Goal: Navigation & Orientation: Go to known website

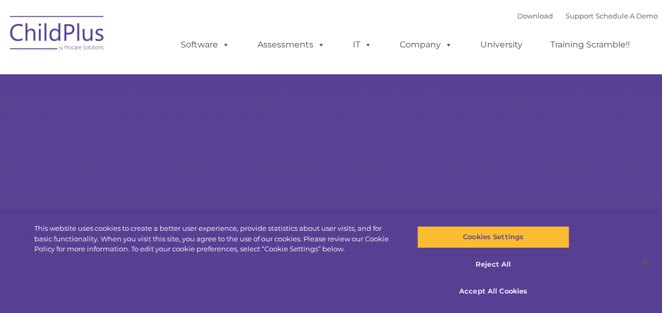
select select "MEDIUM"
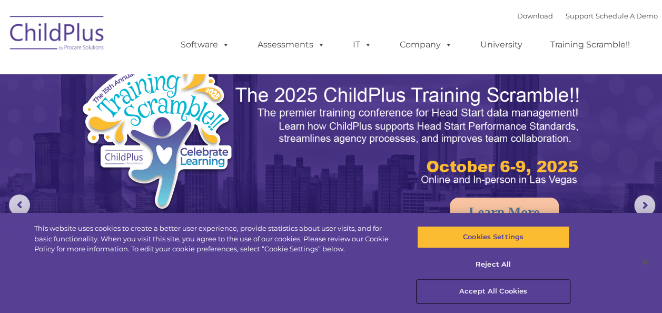
click at [484, 287] on button "Accept All Cookies" at bounding box center [493, 291] width 152 height 22
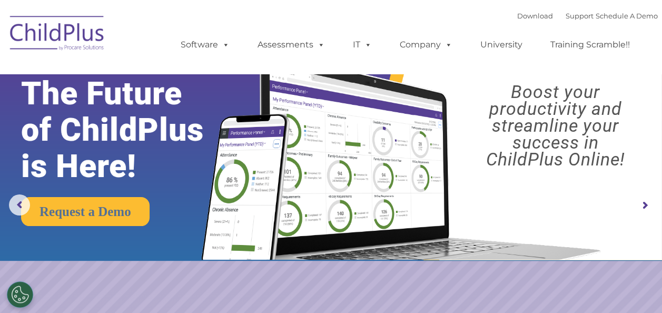
click at [41, 33] on img at bounding box center [57, 34] width 105 height 53
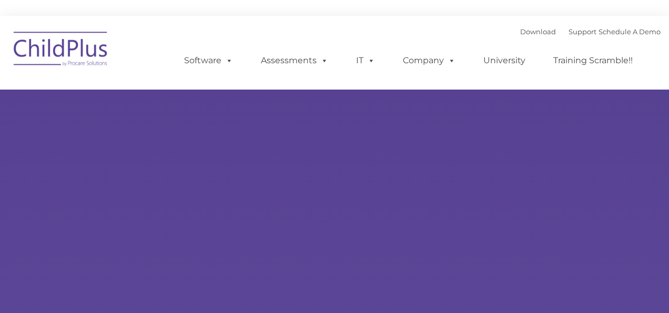
type input ""
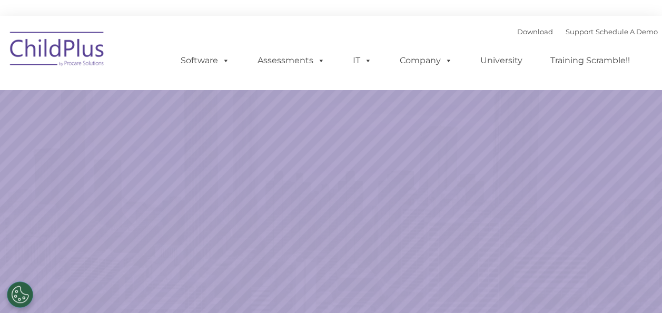
select select "MEDIUM"
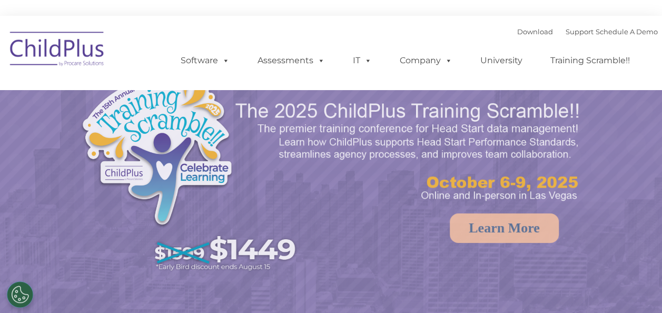
select select "MEDIUM"
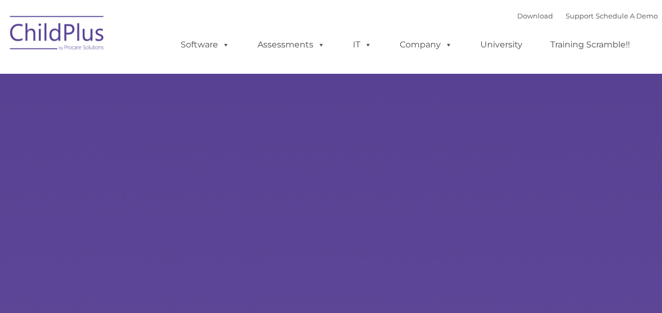
type input ""
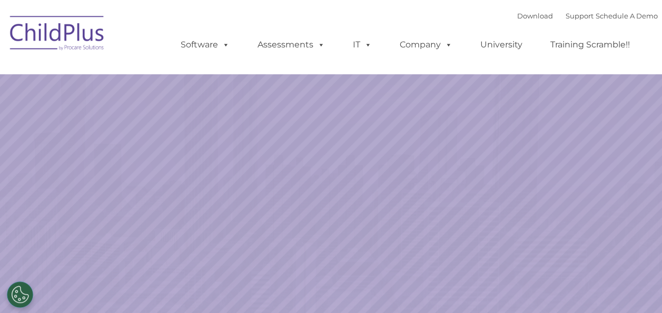
select select "MEDIUM"
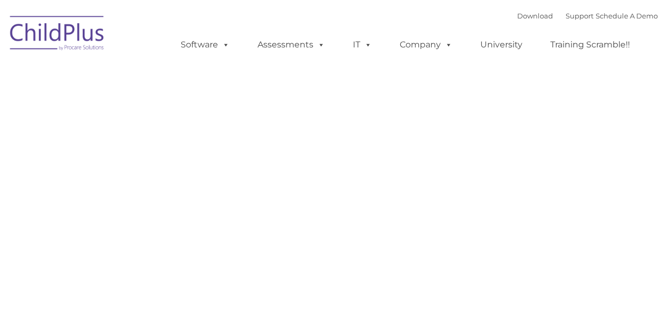
type input ""
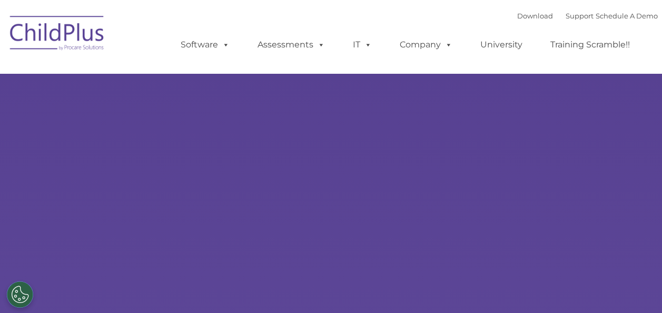
type input ""
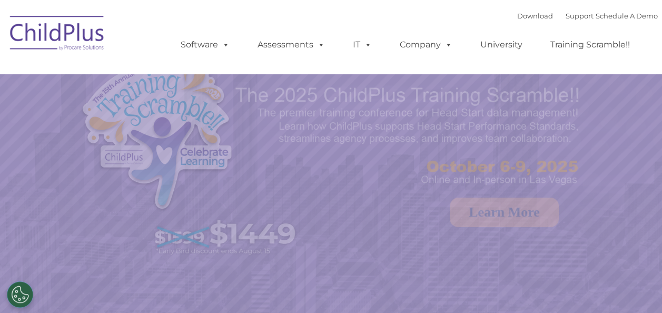
select select "MEDIUM"
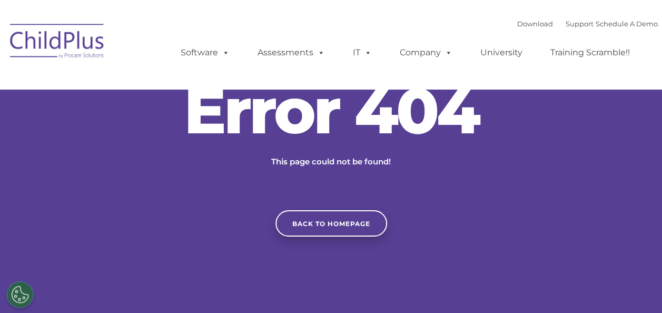
click at [125, 146] on div "Error 404 This page could not be found! Back to homepage" at bounding box center [331, 157] width 662 height 157
click at [312, 219] on link "Back to homepage" at bounding box center [331, 223] width 112 height 26
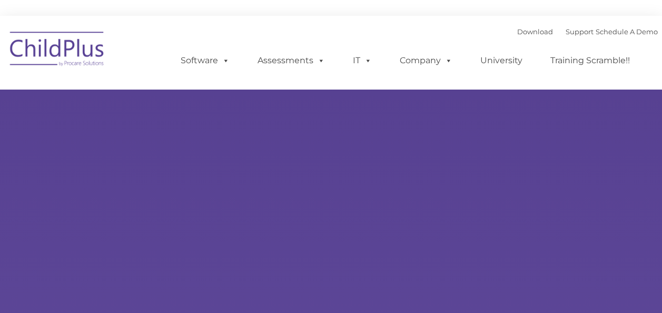
type input ""
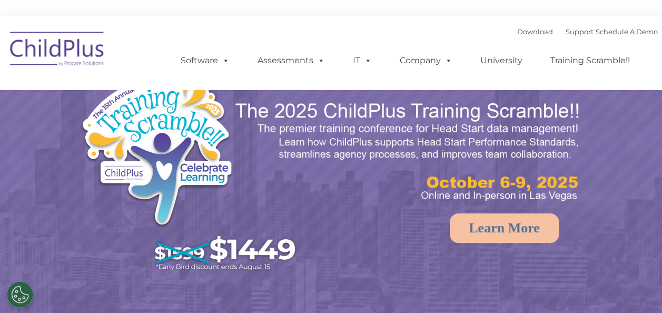
select select "MEDIUM"
